Goal: Task Accomplishment & Management: Manage account settings

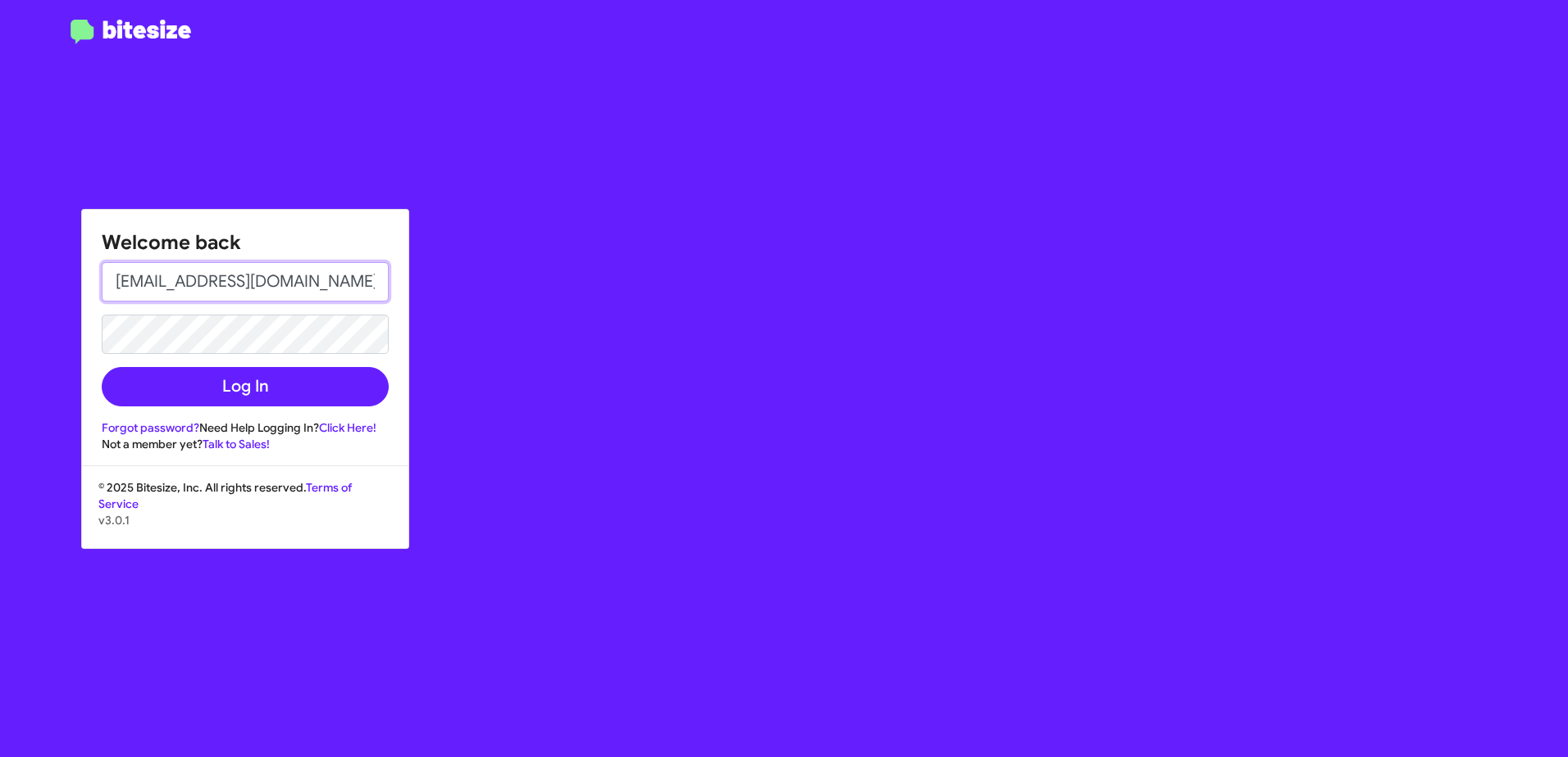
click at [266, 283] on input "[EMAIL_ADDRESS][DOMAIN_NAME]" at bounding box center [245, 282] width 287 height 39
click at [262, 273] on input "[EMAIL_ADDRESS][DOMAIN_NAME]" at bounding box center [245, 282] width 287 height 39
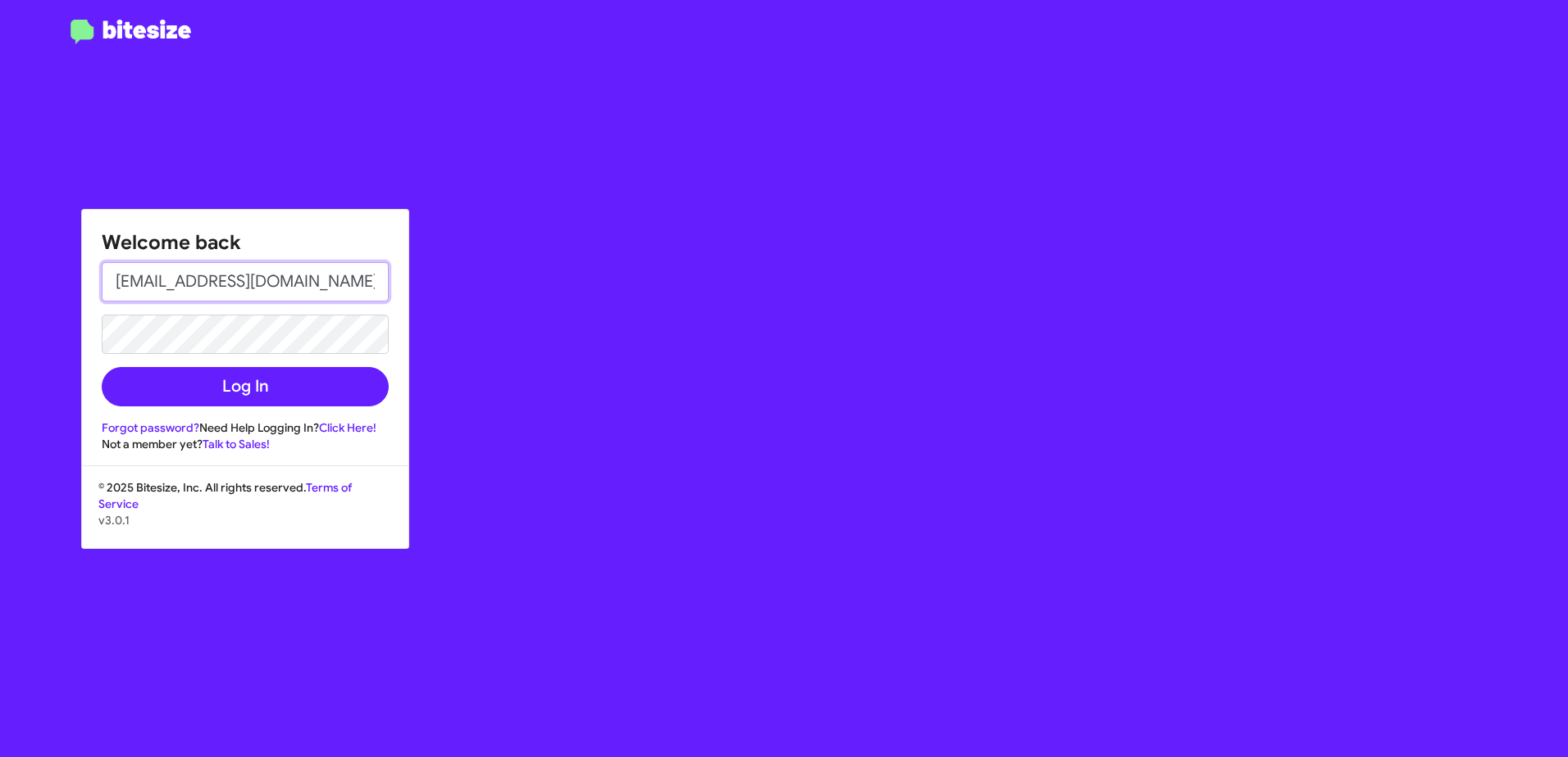
click at [261, 273] on input "[EMAIL_ADDRESS][DOMAIN_NAME]" at bounding box center [245, 282] width 287 height 39
type input "[EMAIL_ADDRESS][PERSON_NAME][PERSON_NAME][DOMAIN_NAME]"
drag, startPoint x: 607, startPoint y: 386, endPoint x: 582, endPoint y: 394, distance: 26.2
click at [607, 386] on div "Welcome back [EMAIL_ADDRESS][PERSON_NAME][PERSON_NAME][DOMAIN_NAME] Log In Forg…" at bounding box center [915, 378] width 1306 height 757
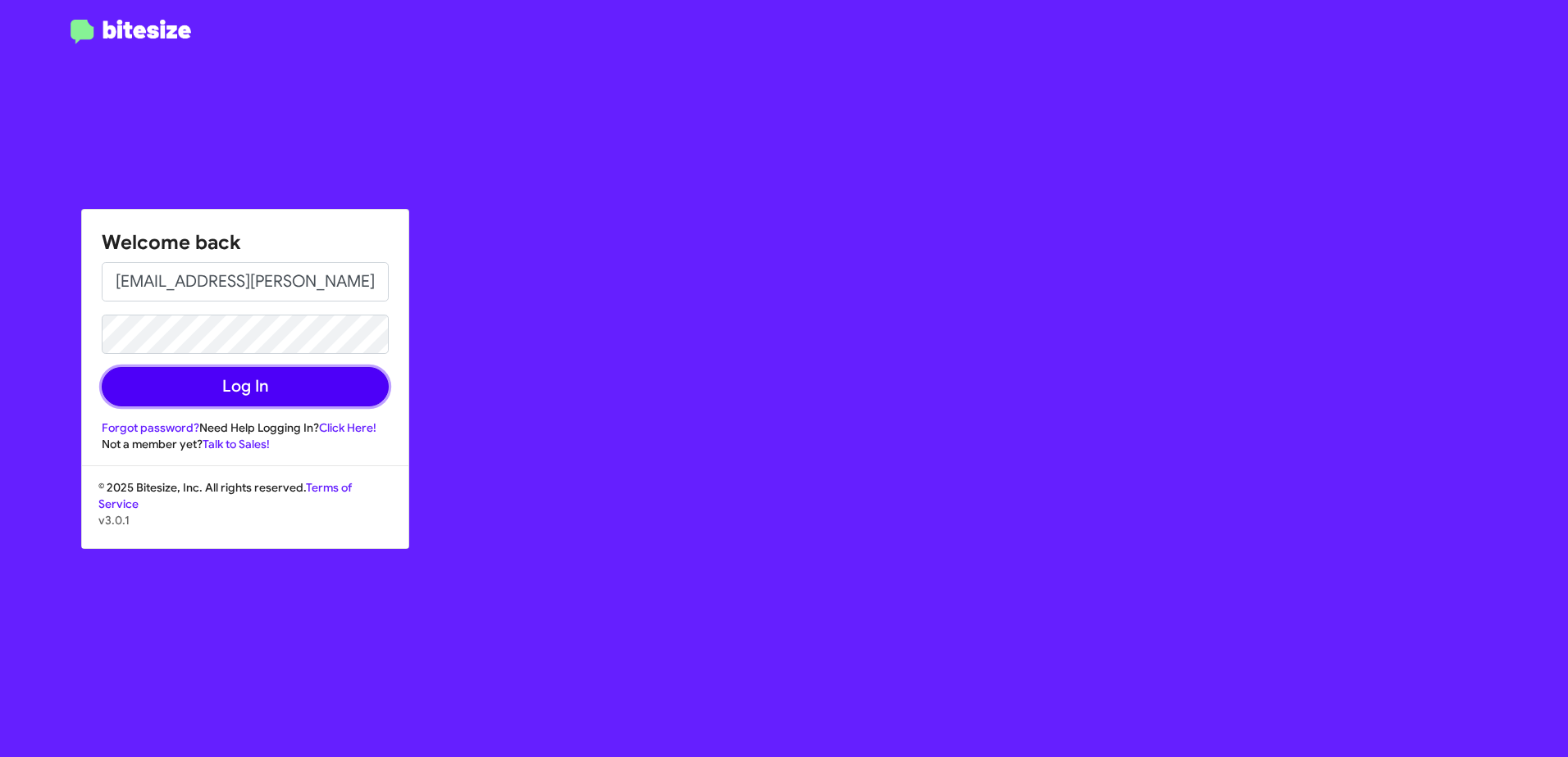
click at [255, 396] on button "Log In" at bounding box center [245, 386] width 287 height 39
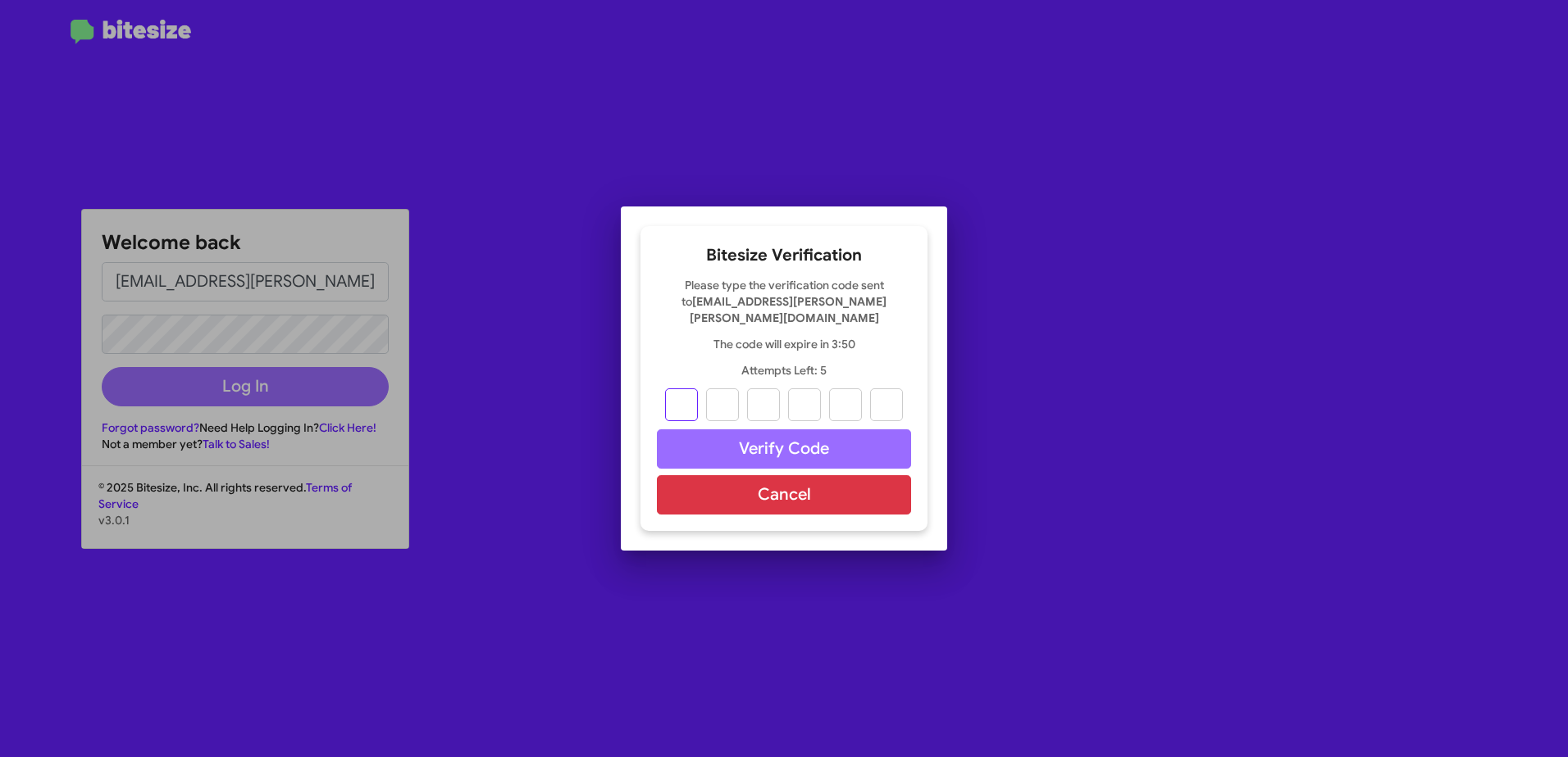
click at [681, 400] on input "text" at bounding box center [681, 404] width 32 height 32
type input "6"
type input "8"
type input "0"
type input "3"
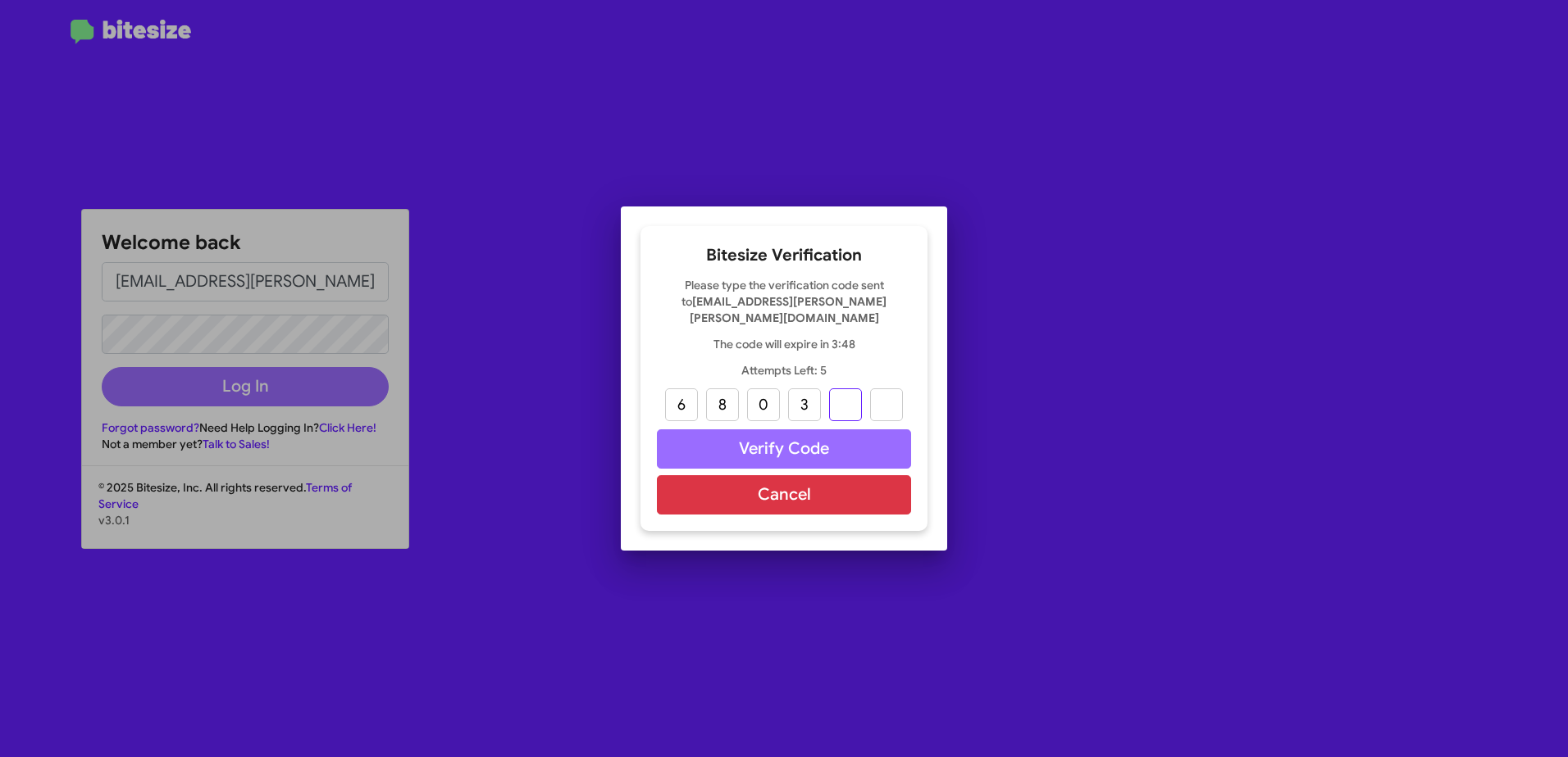
type input "1"
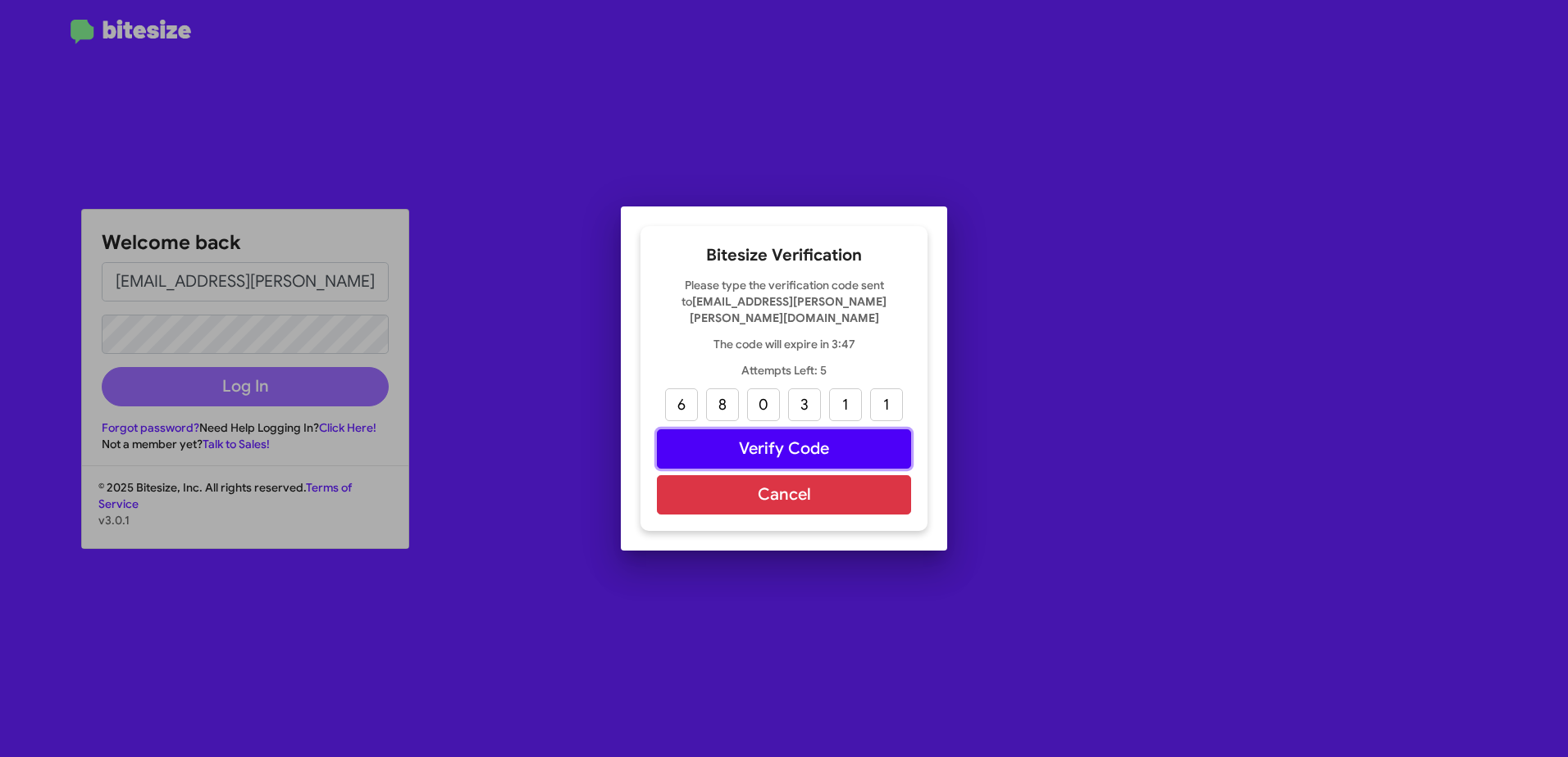
click at [843, 440] on button "Verify Code" at bounding box center [784, 449] width 254 height 39
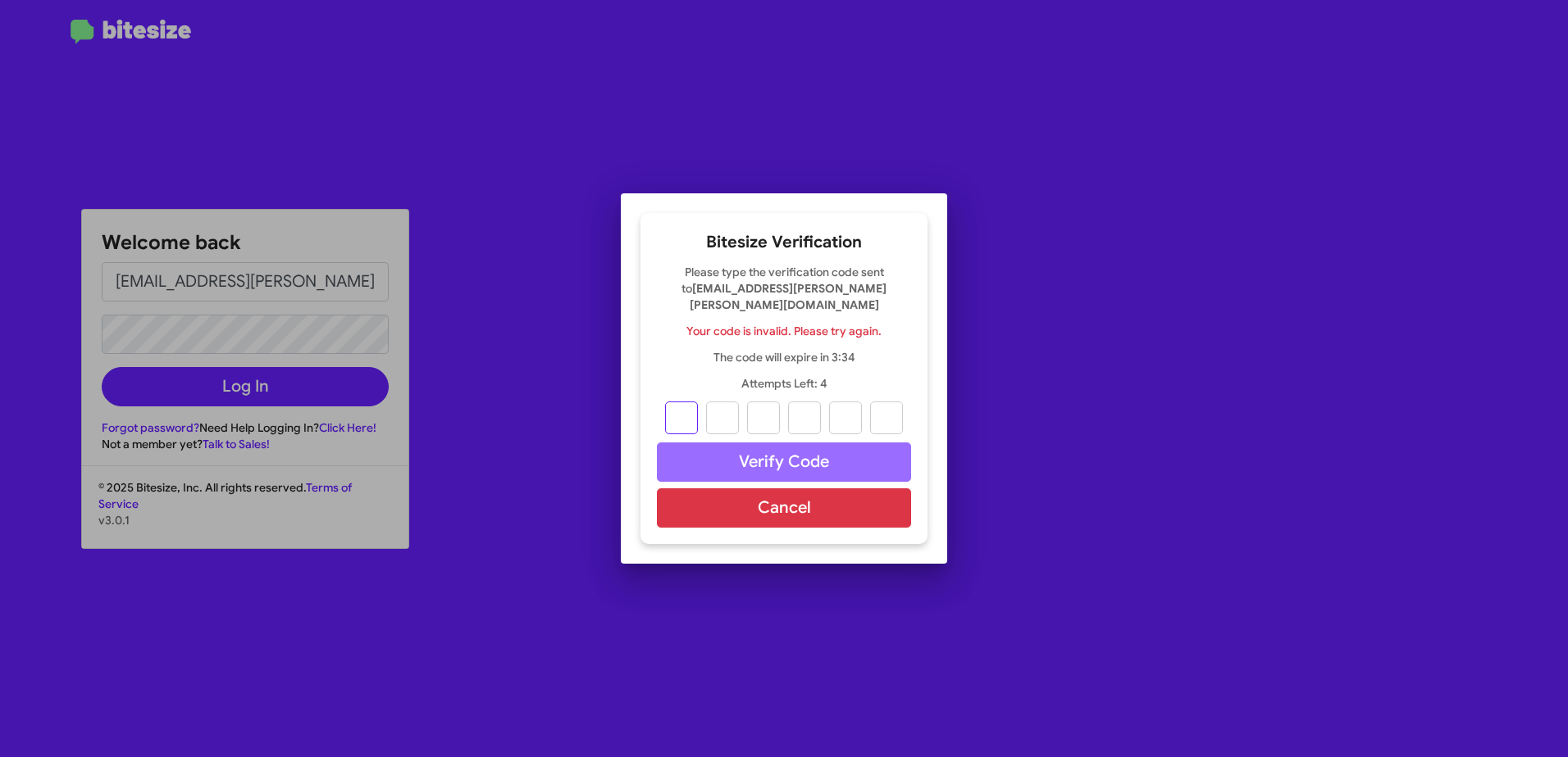
click at [685, 408] on input "text" at bounding box center [681, 417] width 32 height 32
type input "6"
type input "8"
type input "0"
type input "3"
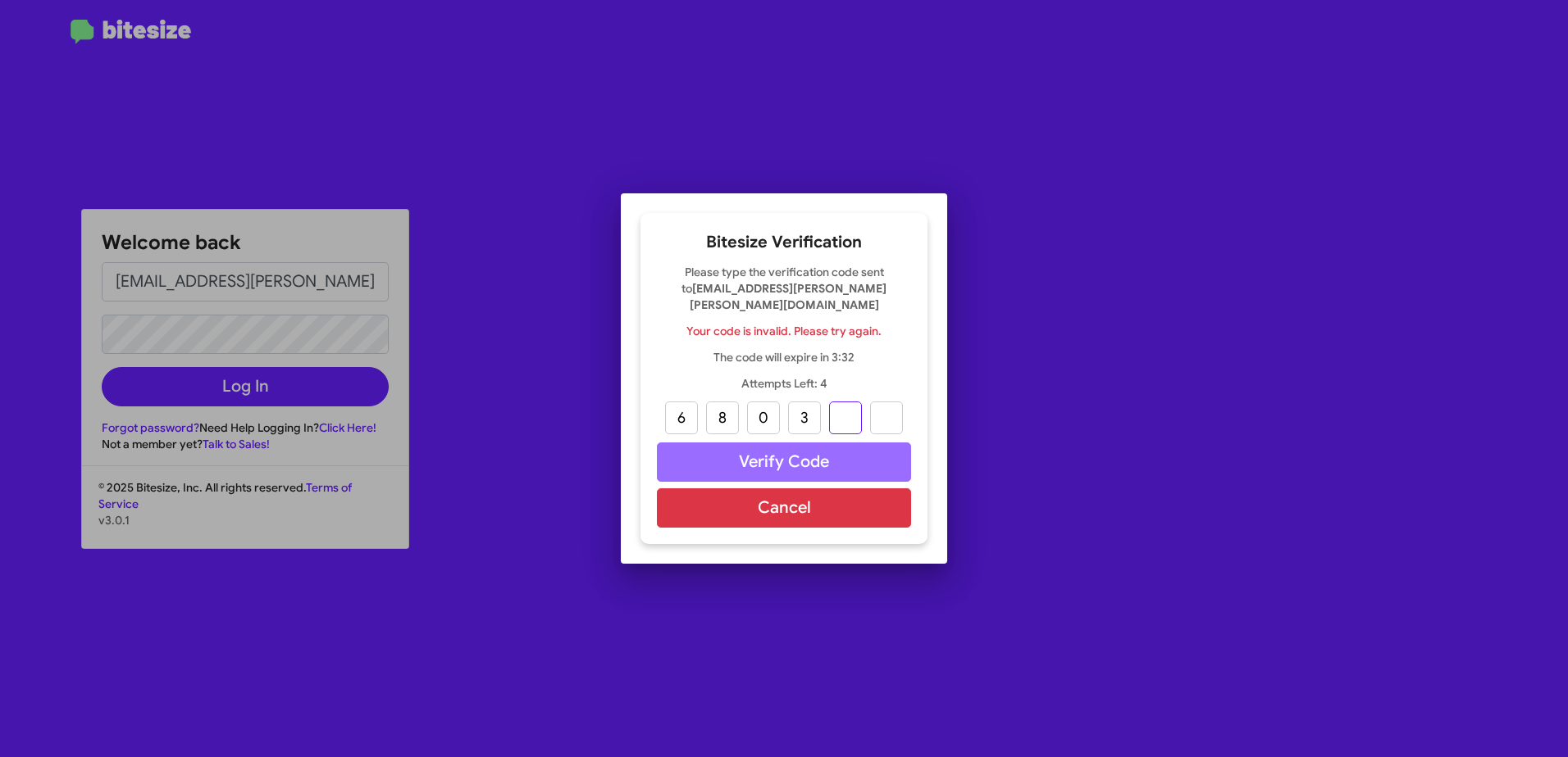
type input "1"
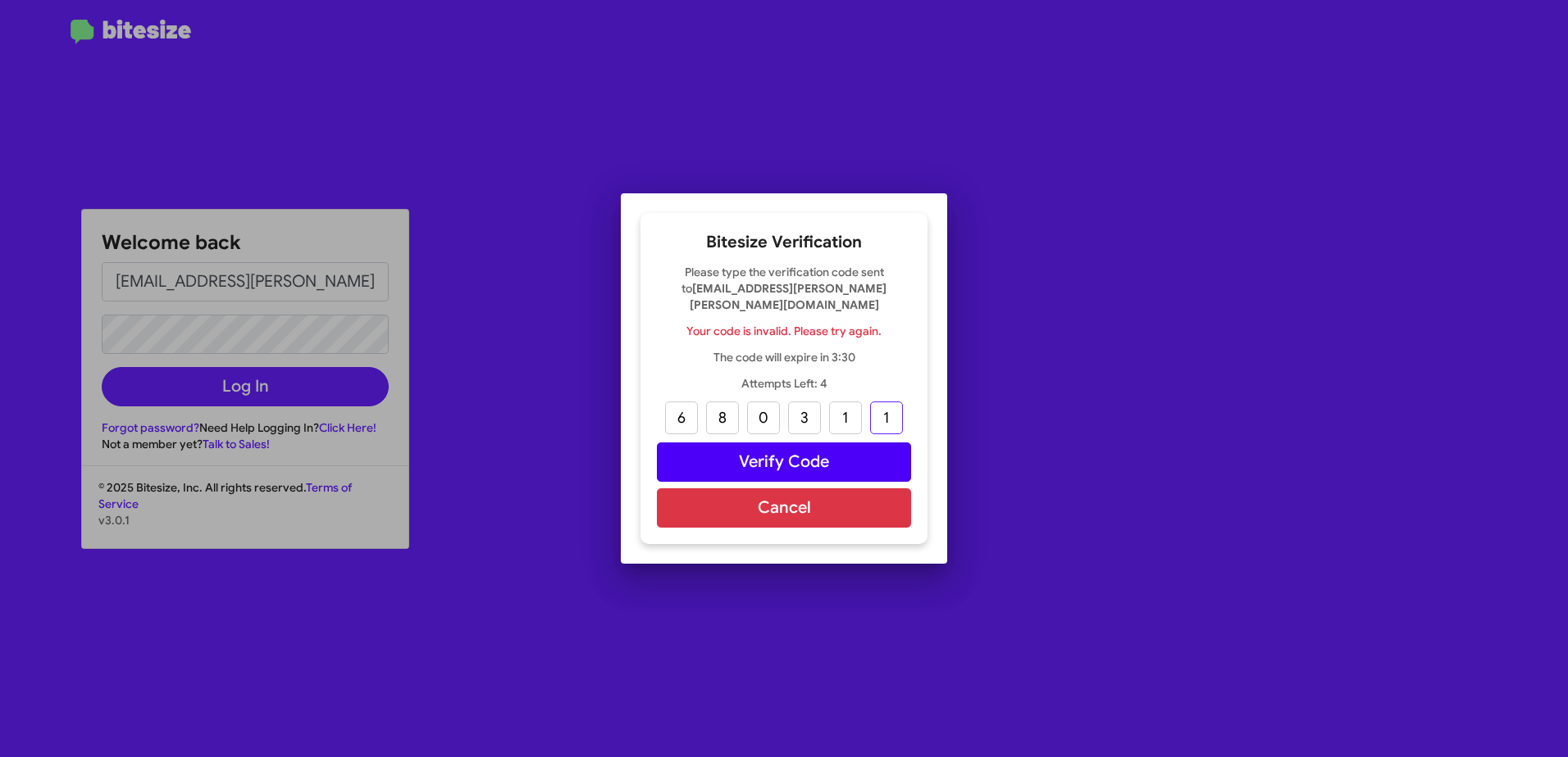
type input "1"
click at [757, 460] on button "Verify Code" at bounding box center [784, 462] width 254 height 39
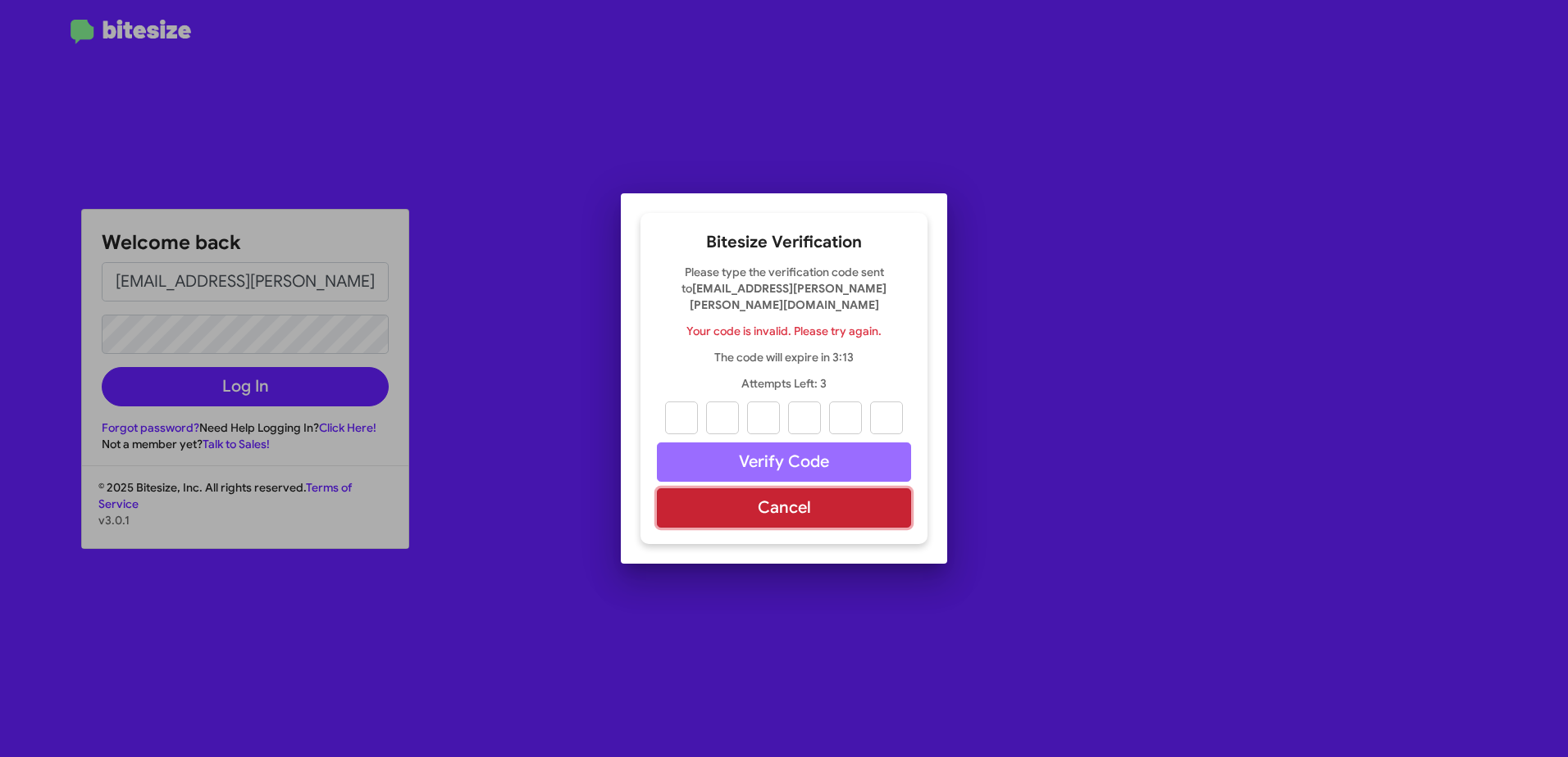
click at [840, 495] on button "Cancel" at bounding box center [784, 508] width 254 height 39
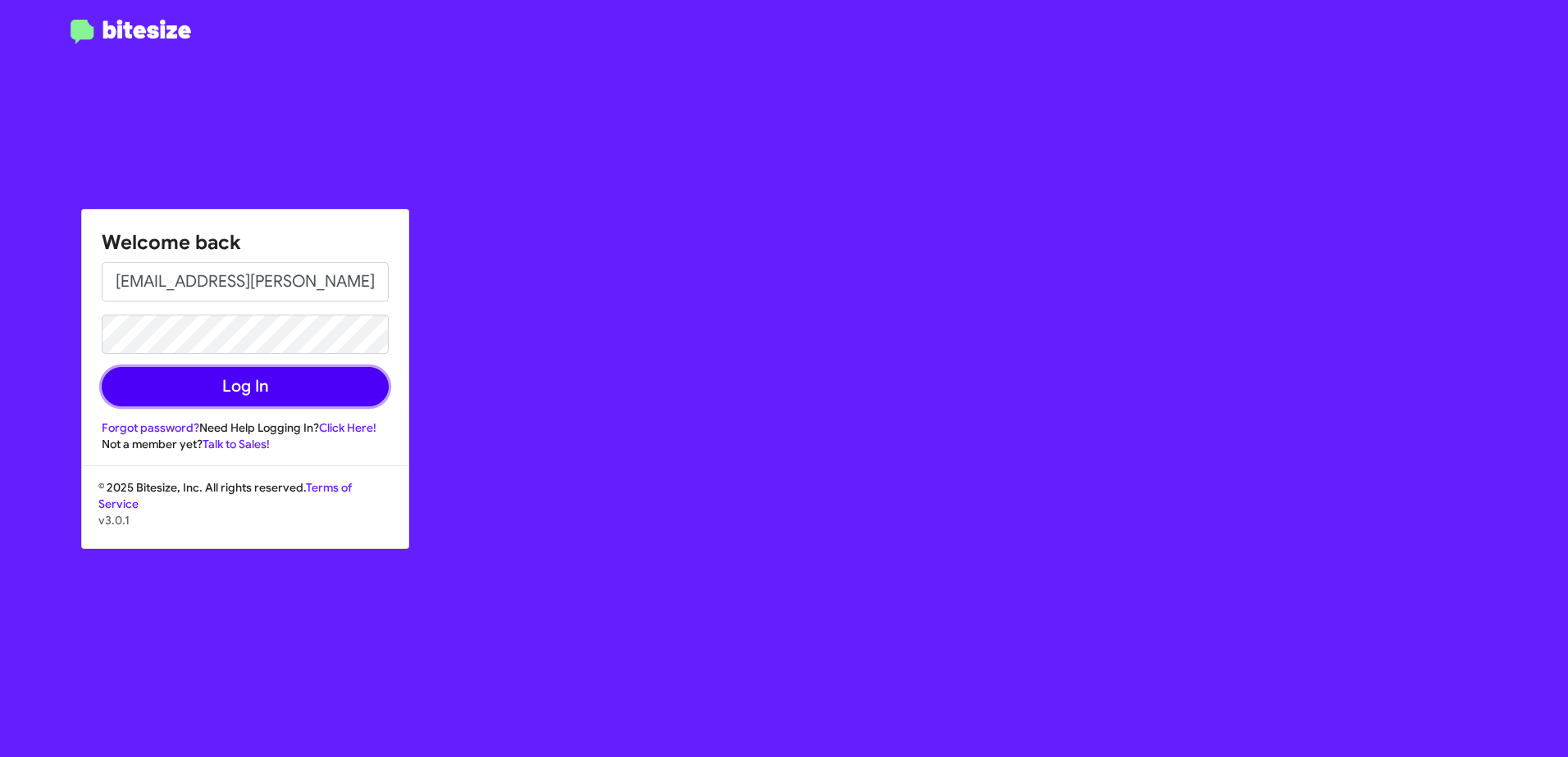
click at [308, 391] on button "Log In" at bounding box center [245, 386] width 287 height 39
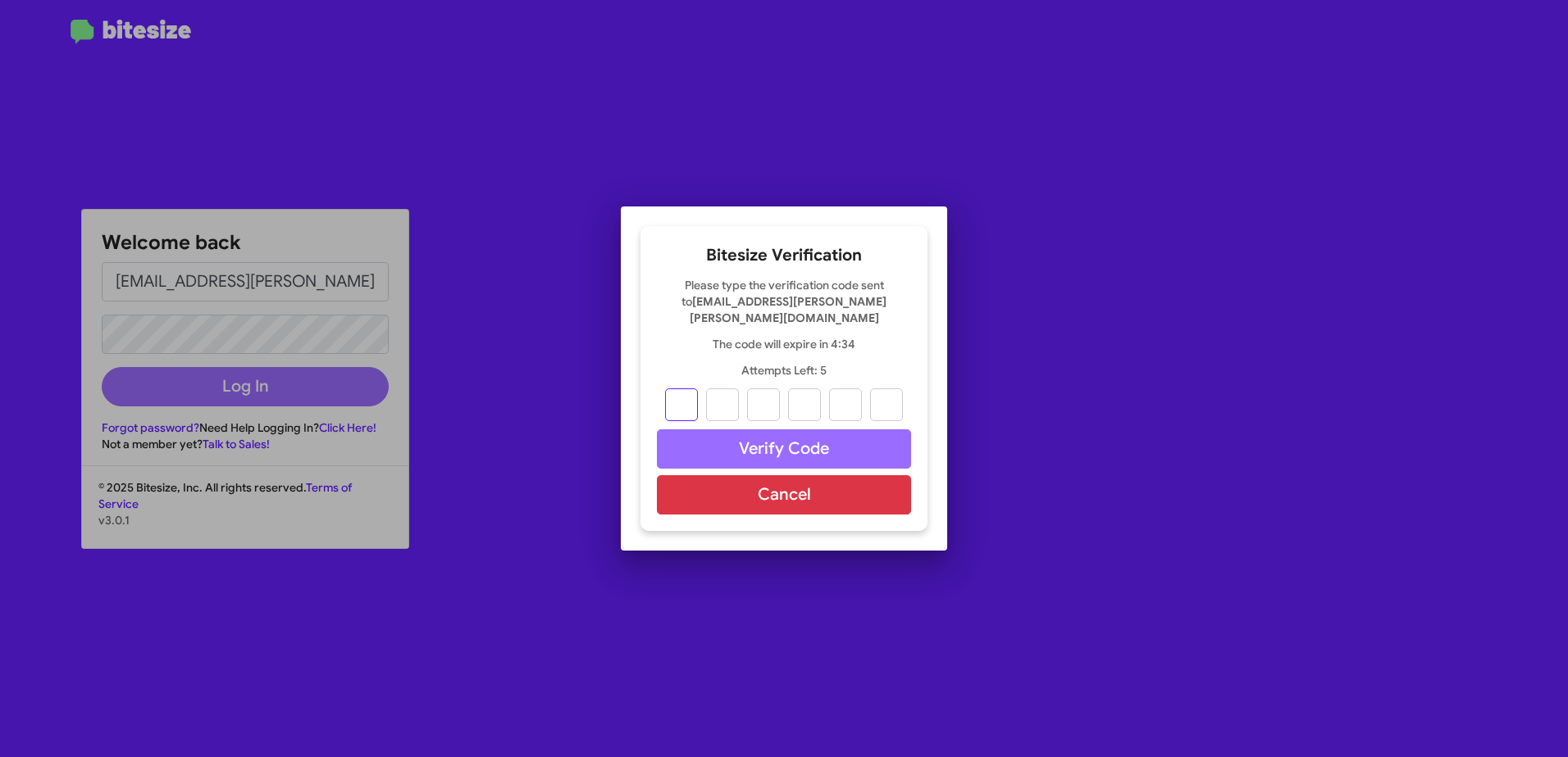
click at [688, 392] on input "text" at bounding box center [681, 404] width 32 height 32
type input "2"
type input "5"
type input "2"
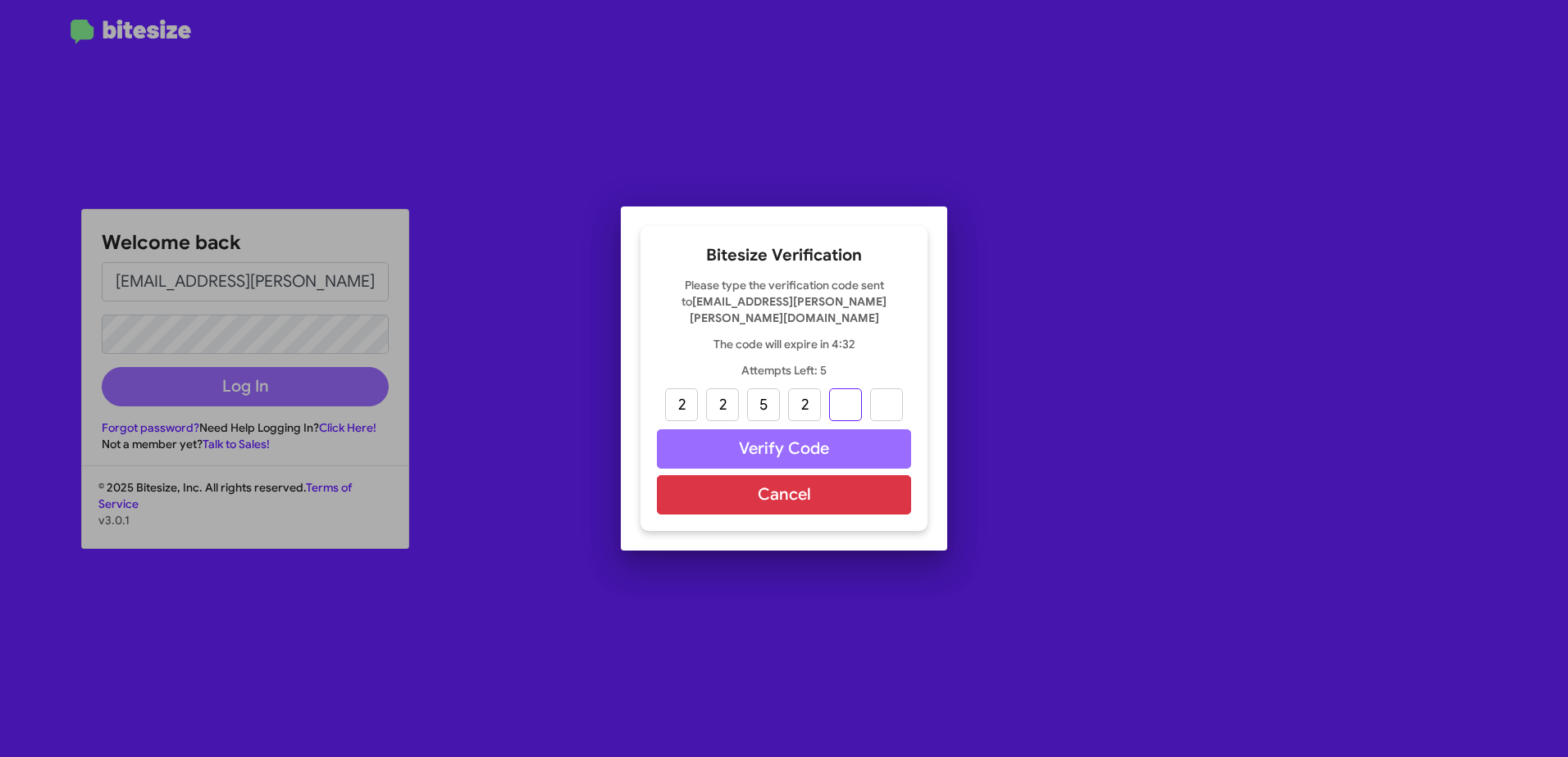
type input "6"
type input "4"
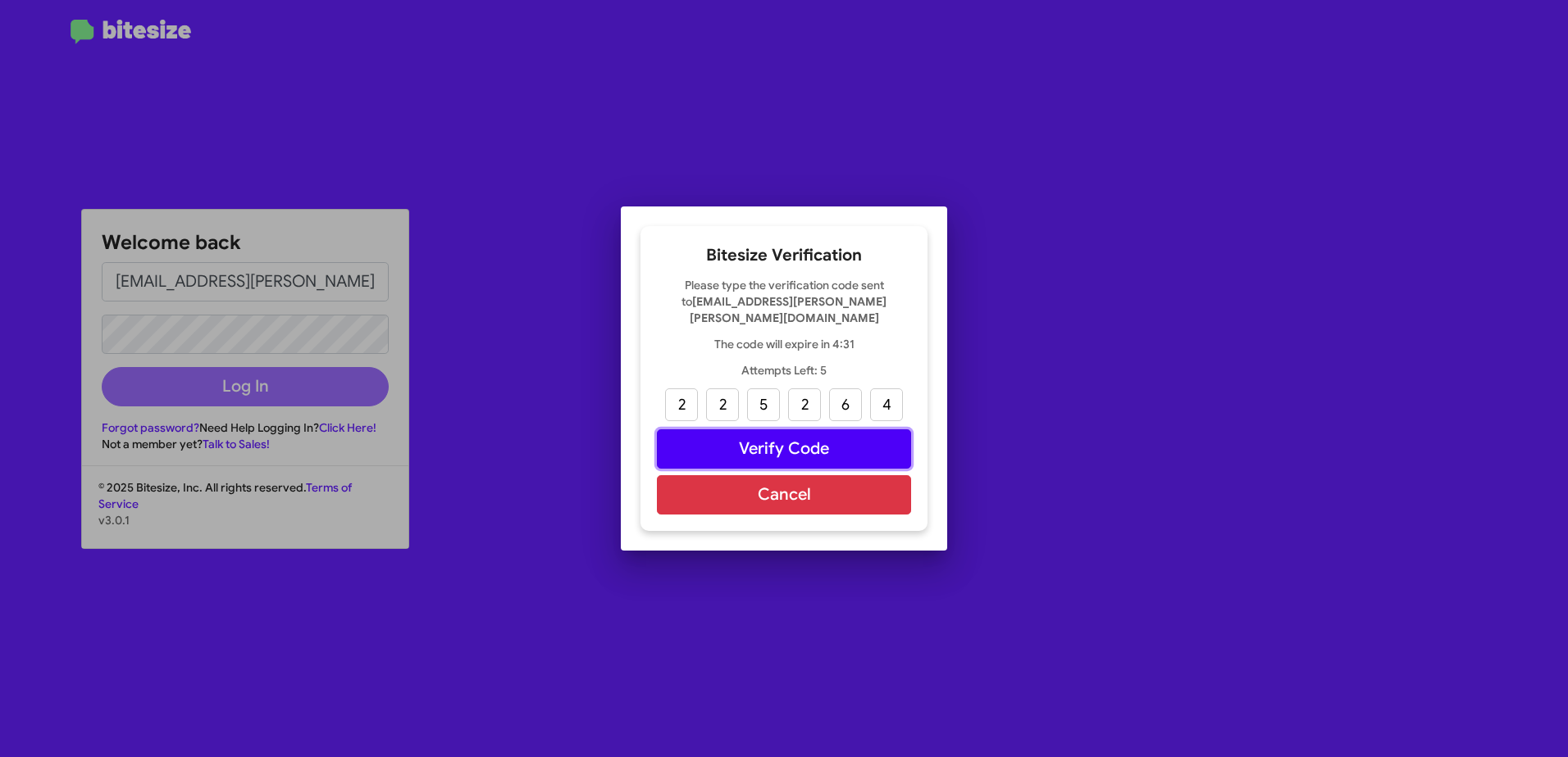
click at [827, 447] on button "Verify Code" at bounding box center [784, 449] width 254 height 39
